Goal: Find specific page/section: Find specific page/section

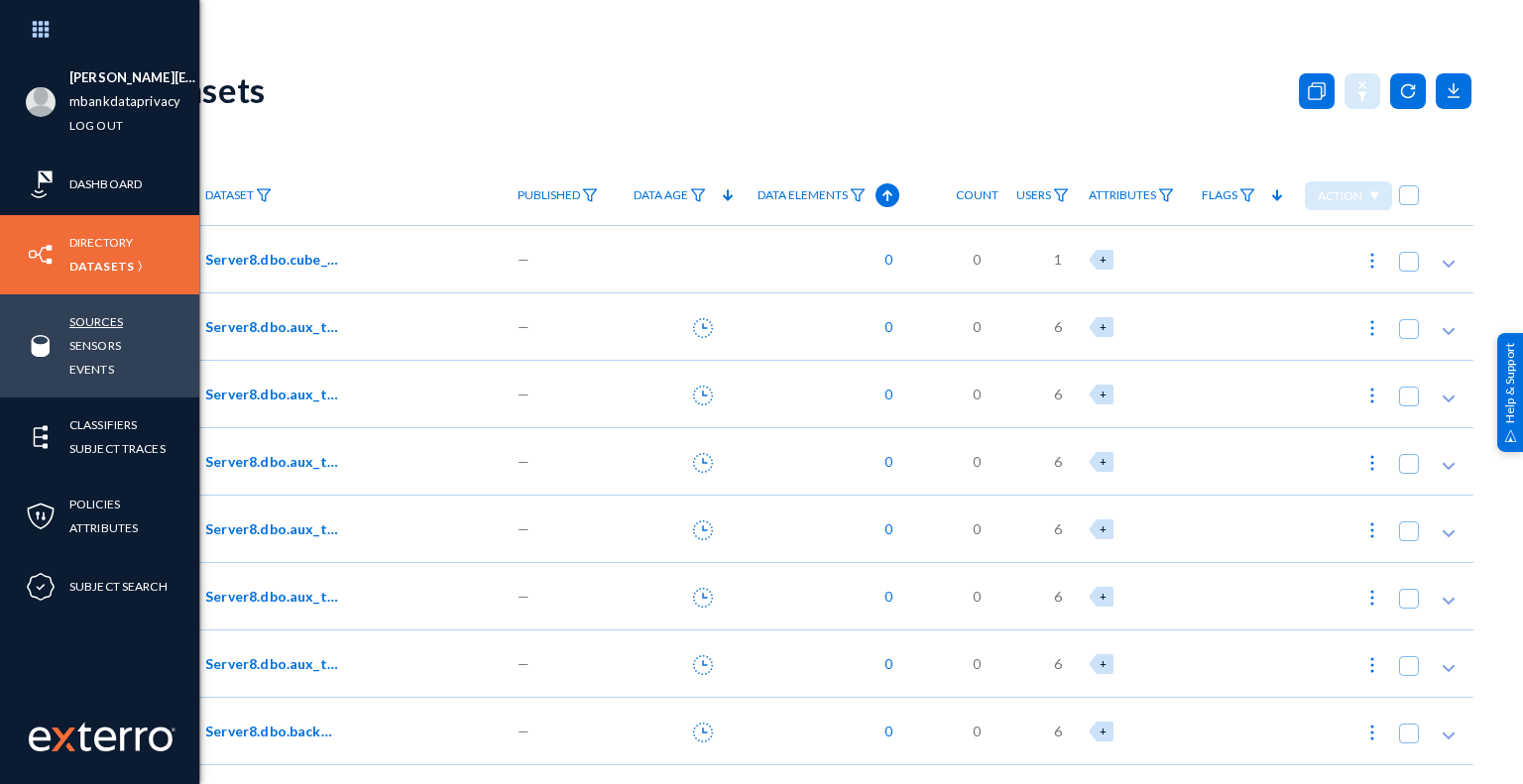
click at [112, 323] on link "Sources" at bounding box center [97, 321] width 54 height 23
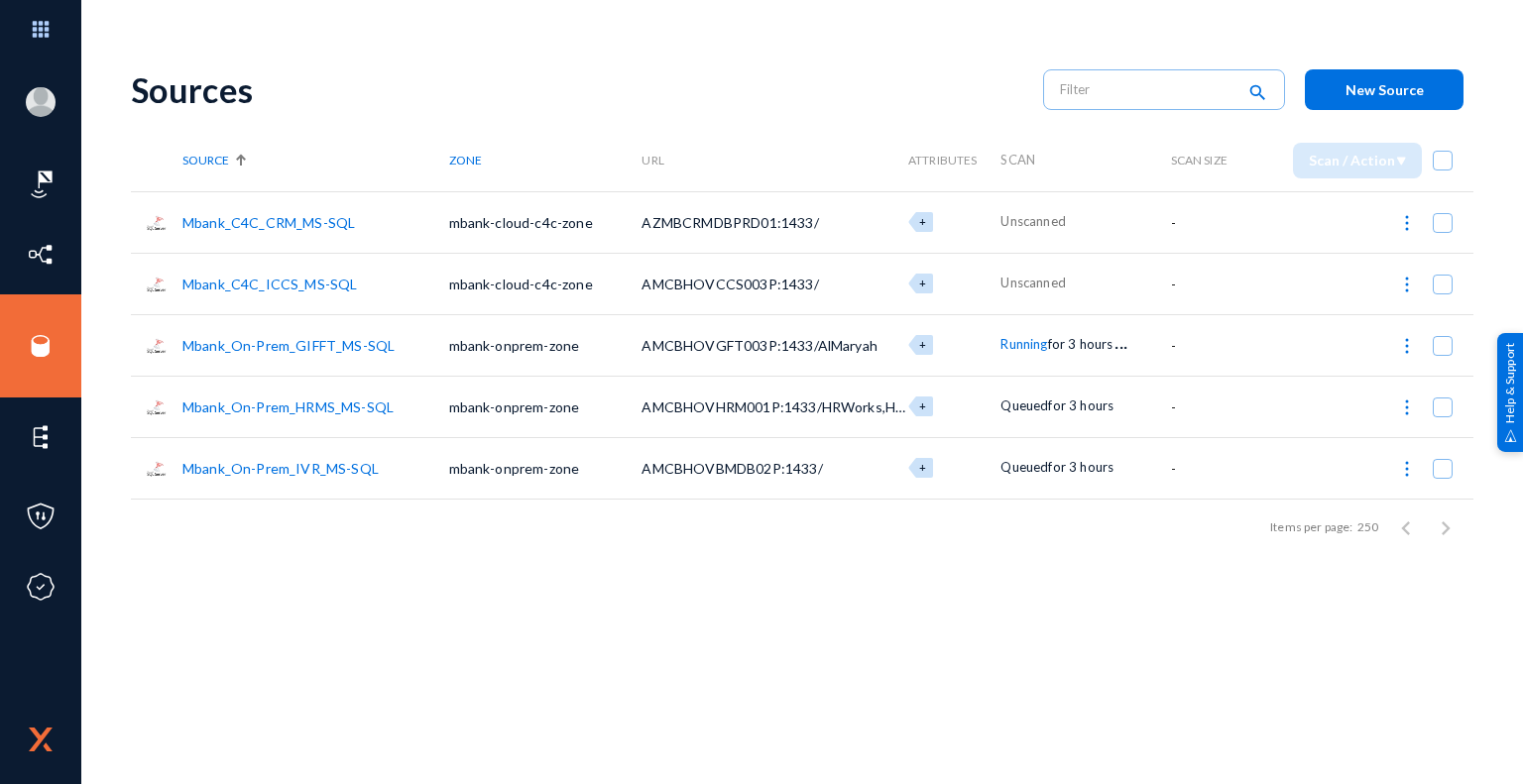
click at [527, 70] on div "Sources" at bounding box center [577, 90] width 892 height 41
click at [749, 80] on div "Sources" at bounding box center [577, 90] width 892 height 41
click at [920, 70] on div "Sources" at bounding box center [577, 90] width 892 height 41
click at [912, 57] on div "Sources search New Source" at bounding box center [801, 90] width 1342 height 80
